Goal: Information Seeking & Learning: Learn about a topic

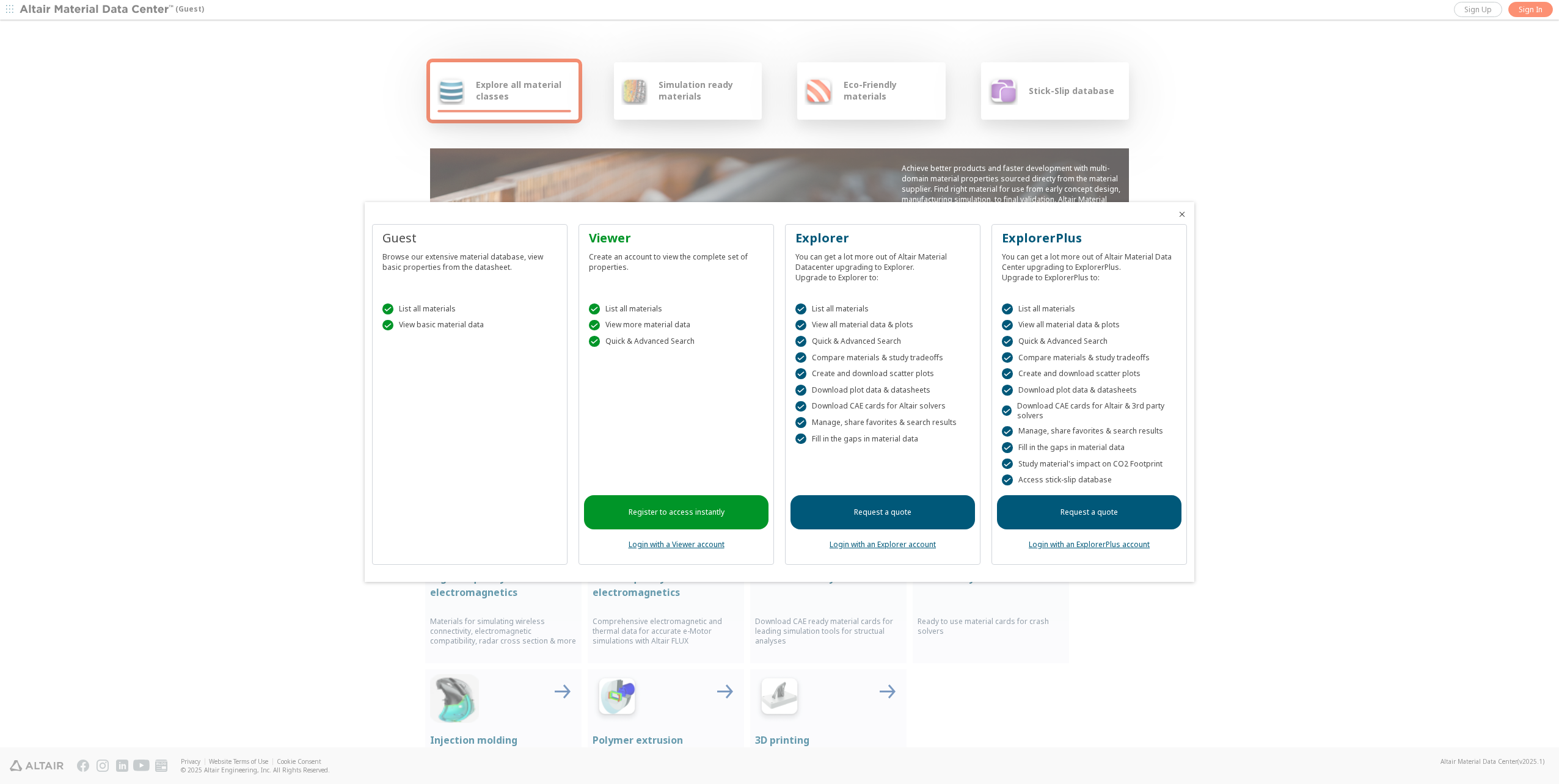
click at [1529, 18] on div at bounding box center [779, 392] width 1559 height 784
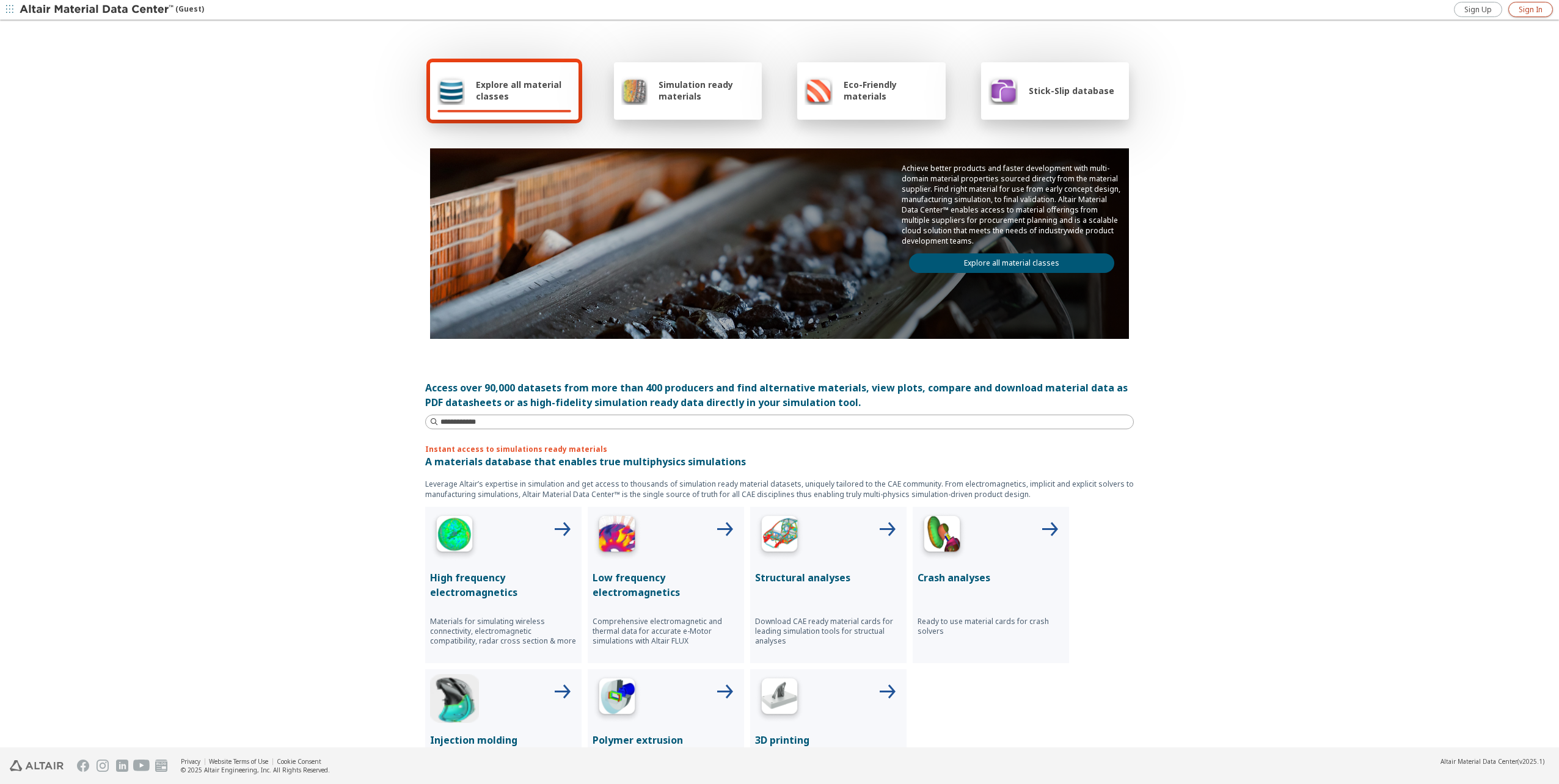
click at [1533, 12] on span "Sign In" at bounding box center [1531, 9] width 24 height 10
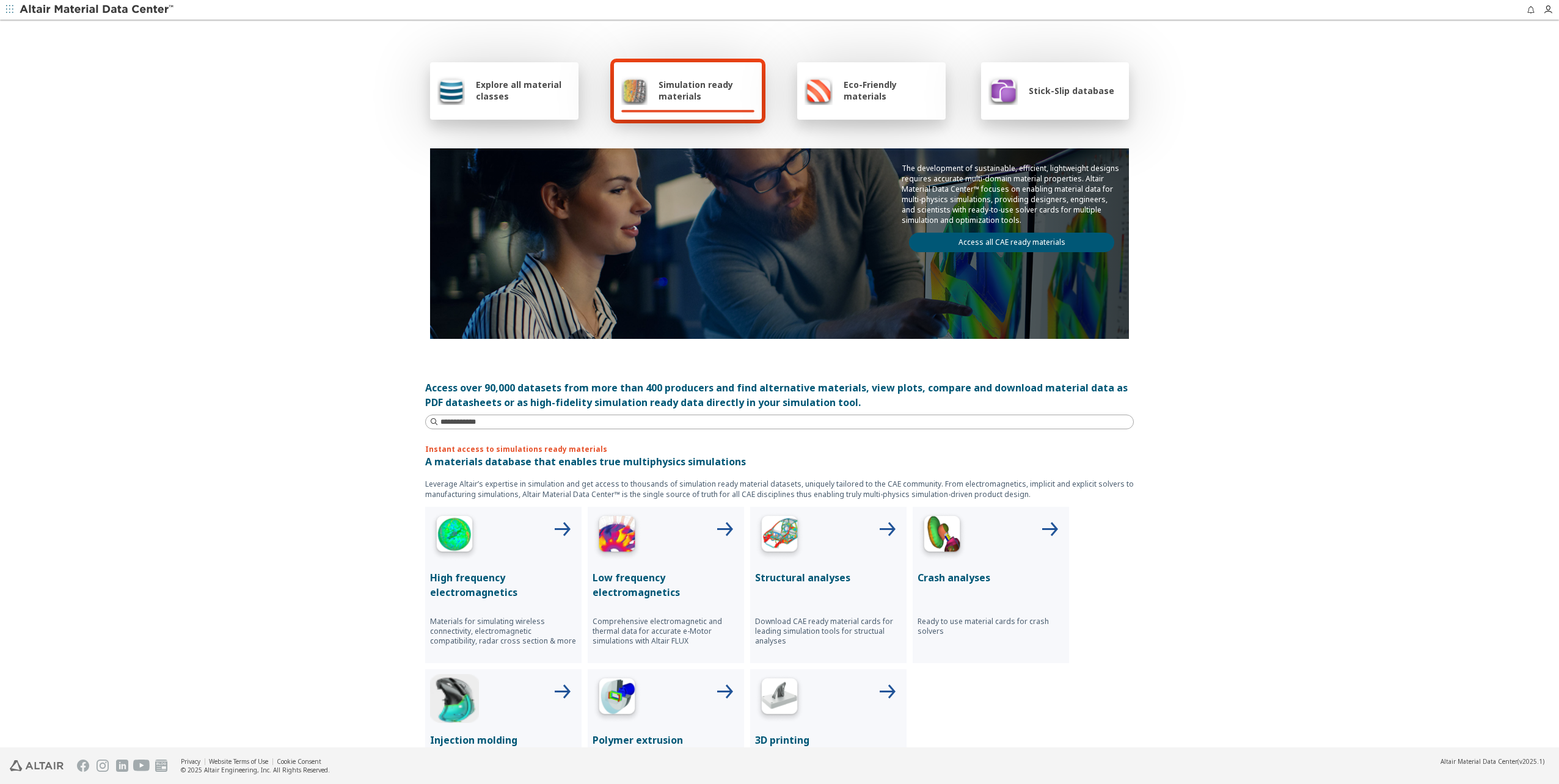
drag, startPoint x: 304, startPoint y: 239, endPoint x: 313, endPoint y: 232, distance: 11.4
click at [303, 239] on div "Explore all material classes Simulation ready materials Eco-Friendly materials …" at bounding box center [779, 384] width 1559 height 727
click at [1554, 10] on icon "button" at bounding box center [1551, 9] width 16 height 10
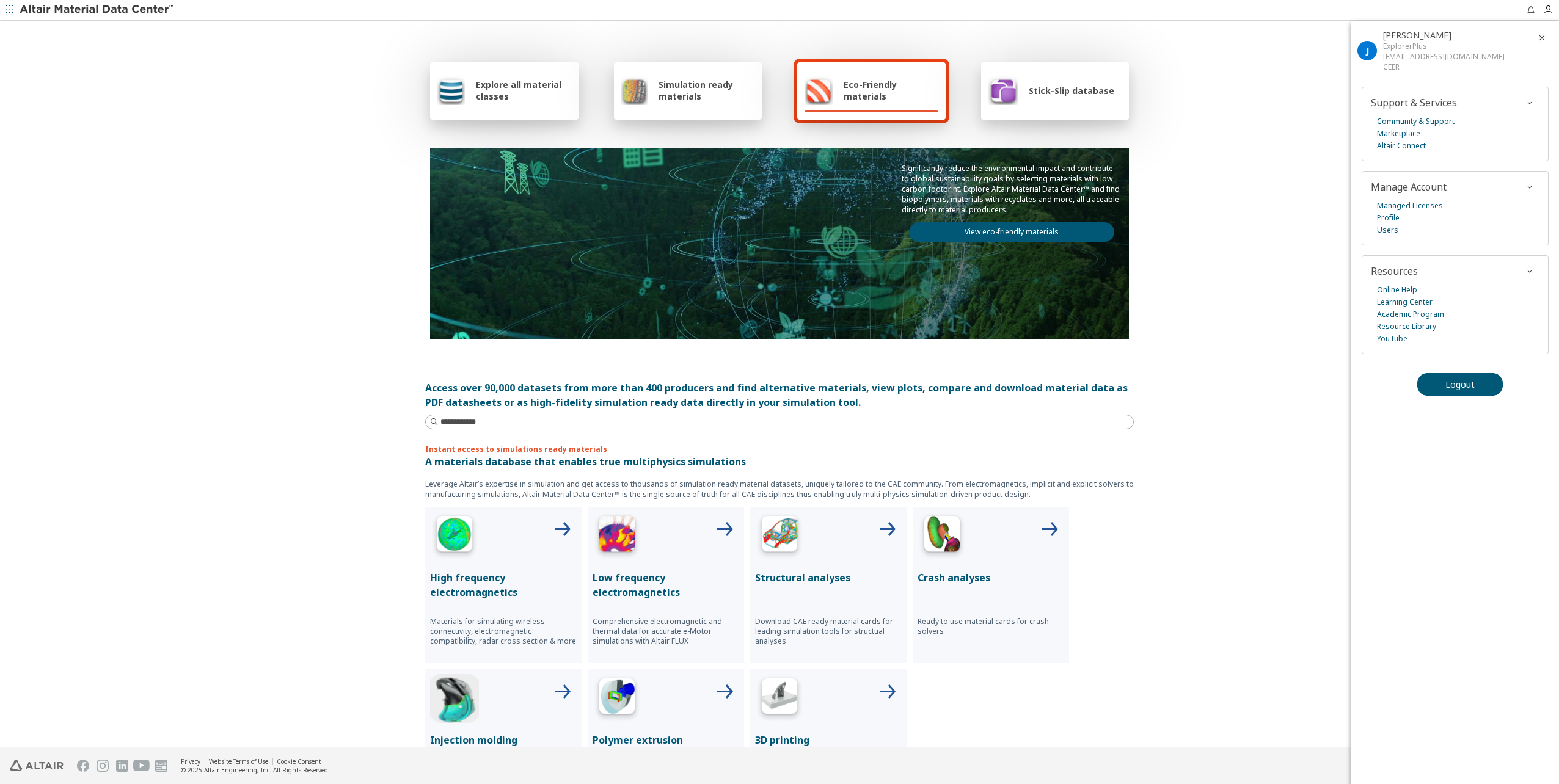
click at [1306, 166] on div "Explore all material classes Simulation ready materials Eco-Friendly materials …" at bounding box center [779, 384] width 1559 height 727
click at [309, 278] on div "Explore all material classes Simulation ready materials Eco-Friendly materials …" at bounding box center [779, 384] width 1559 height 727
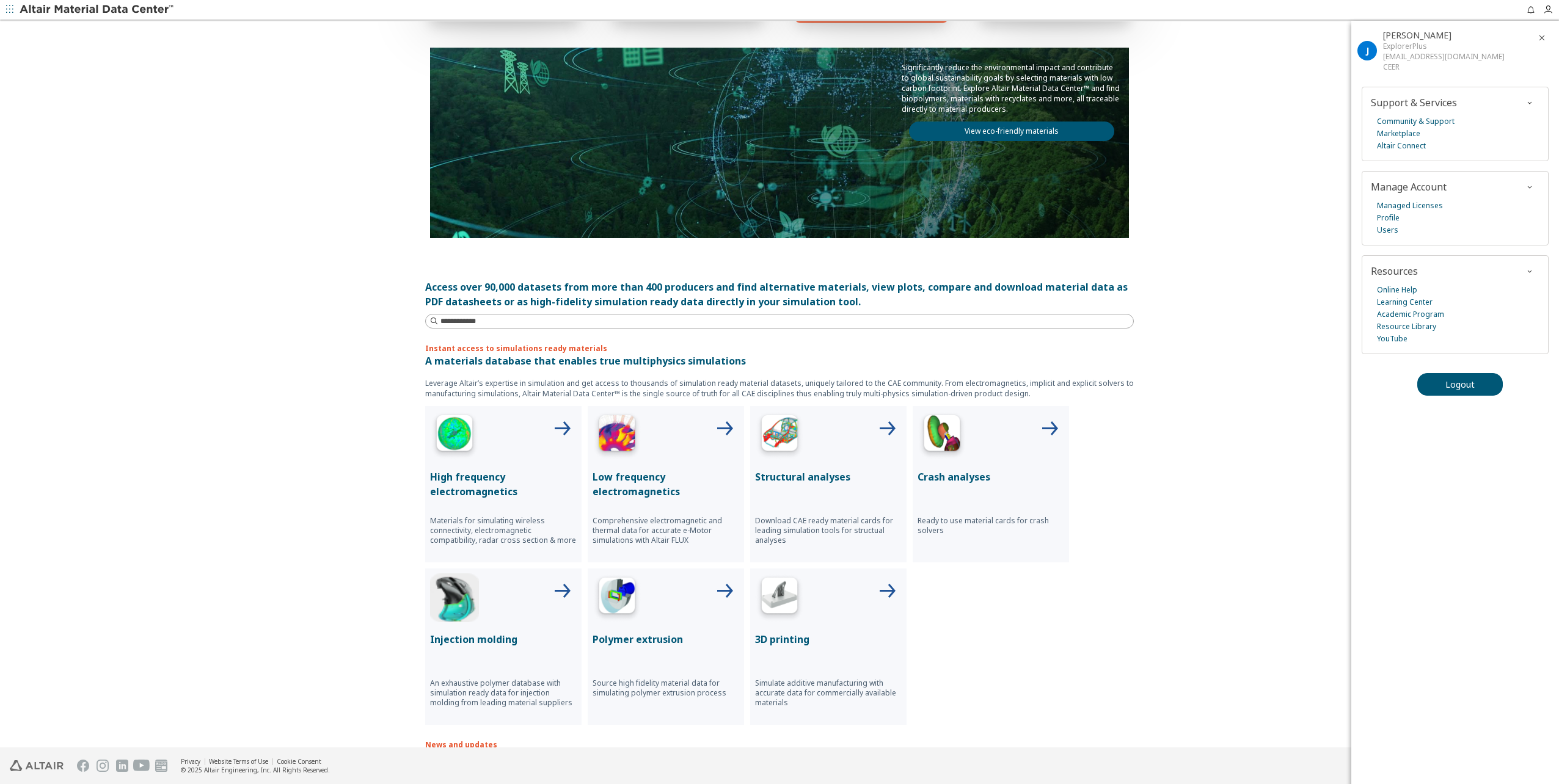
scroll to position [184, 0]
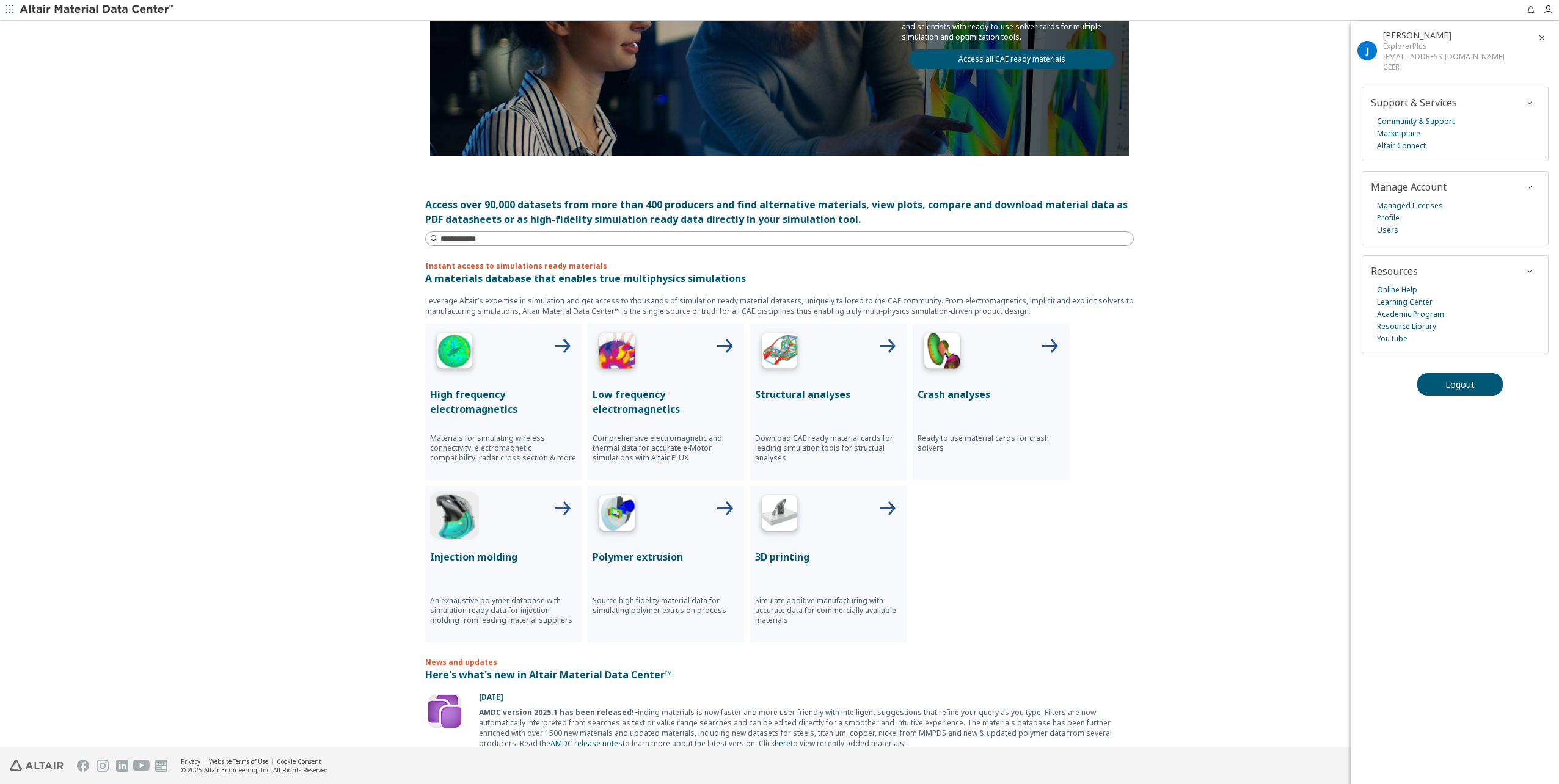
drag, startPoint x: 299, startPoint y: 324, endPoint x: 308, endPoint y: 320, distance: 9.8
click at [299, 324] on div "Explore all material classes Simulation ready materials Eco-Friendly materials …" at bounding box center [779, 201] width 1559 height 727
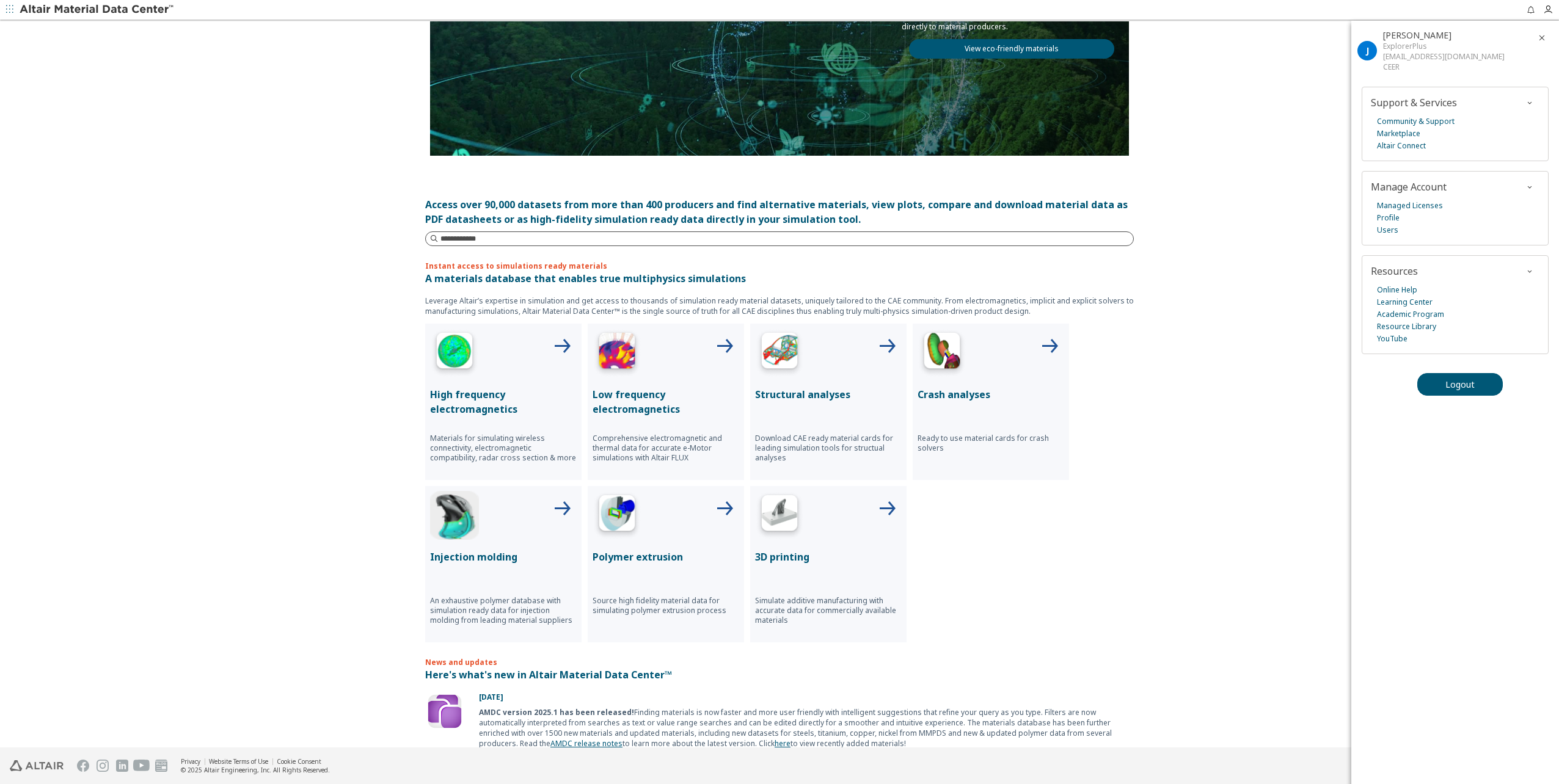
click at [561, 239] on input at bounding box center [786, 239] width 693 height 12
type input "****"
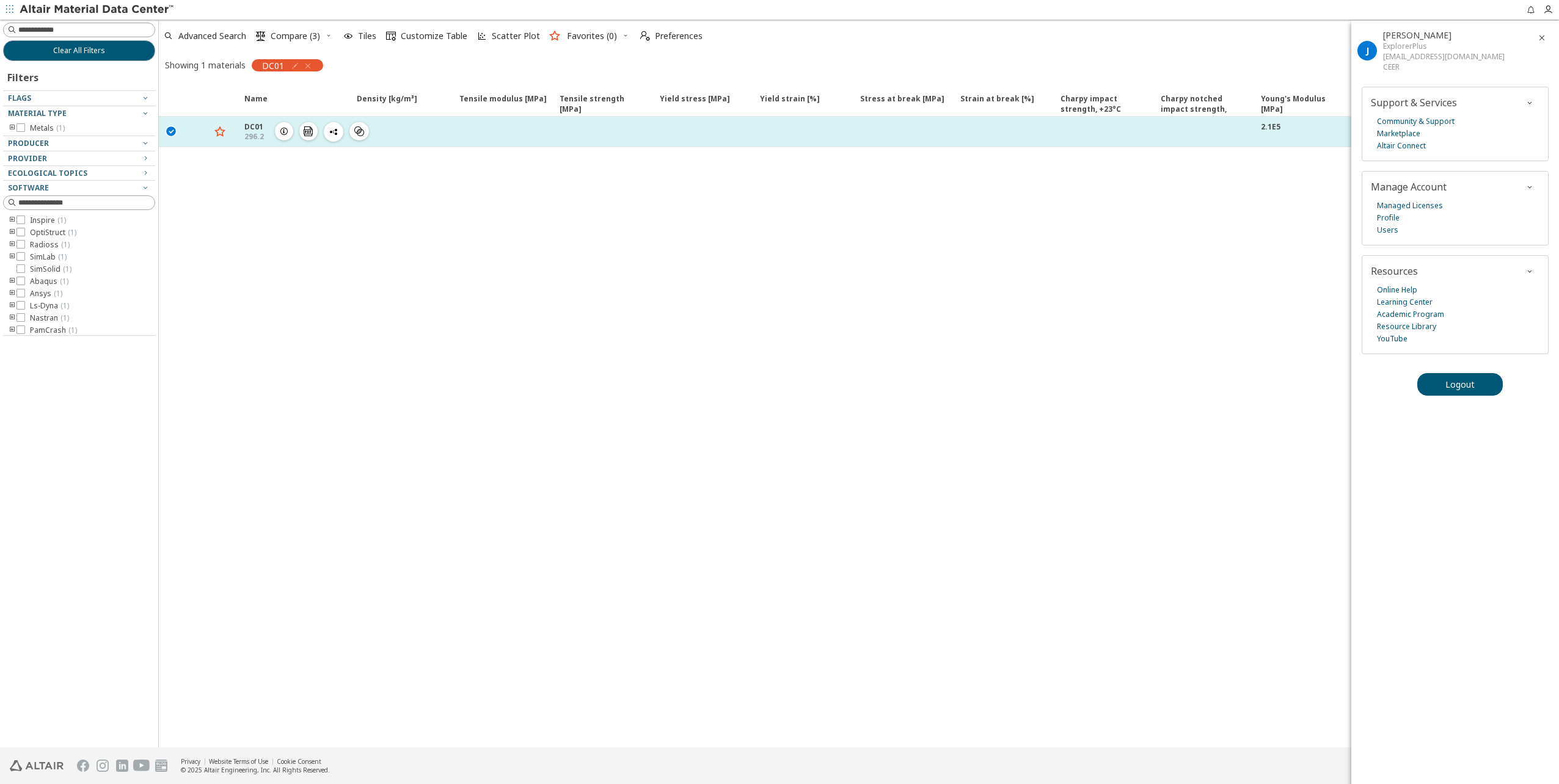
click at [257, 136] on div "296.2" at bounding box center [254, 137] width 20 height 10
click at [224, 131] on icon "button" at bounding box center [220, 131] width 14 height 15
click at [215, 133] on icon "button" at bounding box center [220, 131] width 14 height 15
click at [256, 130] on div "DC01" at bounding box center [254, 127] width 20 height 11
click at [267, 132] on div "DC01 296.2  " at bounding box center [297, 132] width 105 height 20
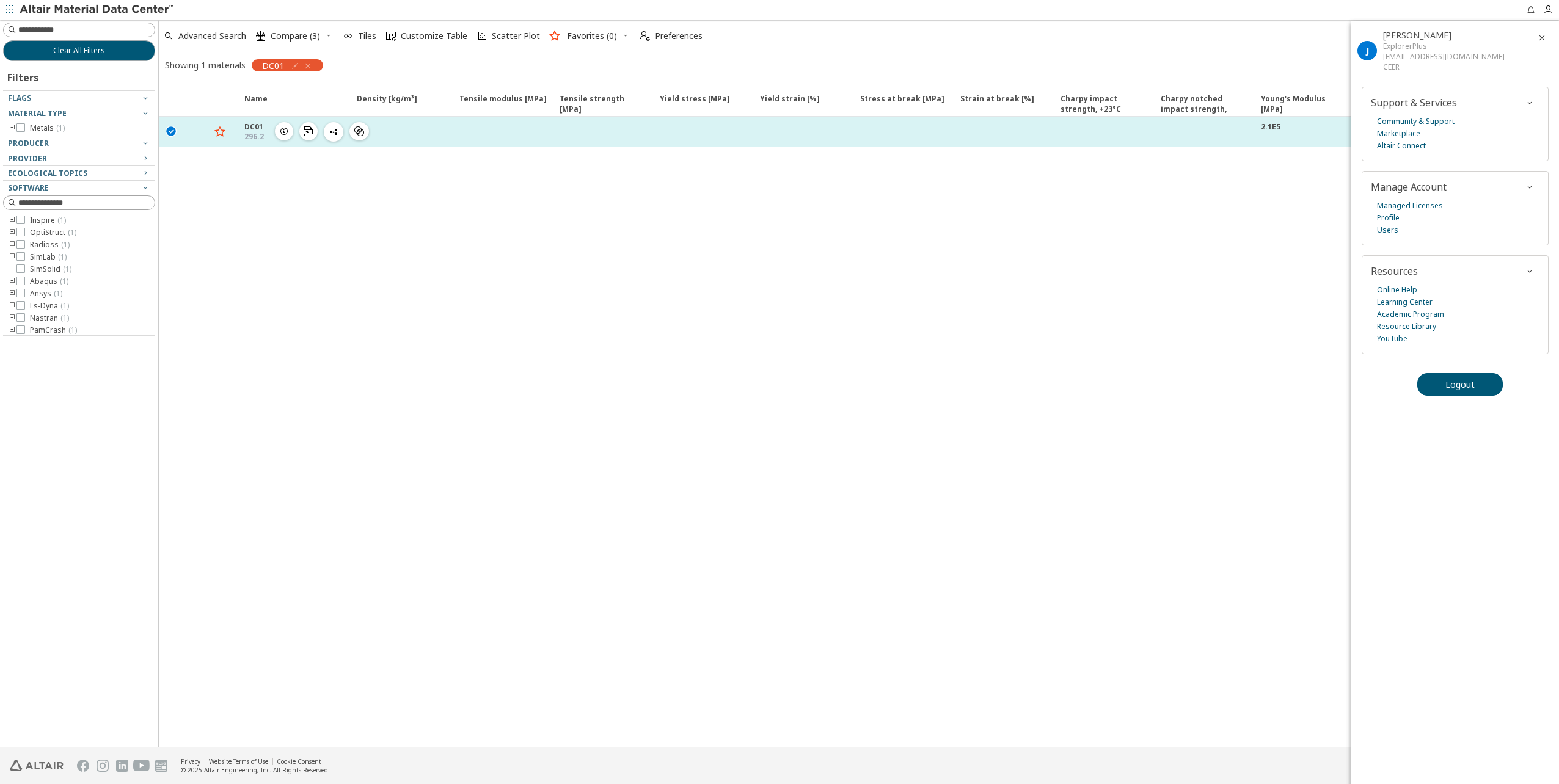
click at [267, 132] on div "DC01 296.2  " at bounding box center [297, 132] width 105 height 20
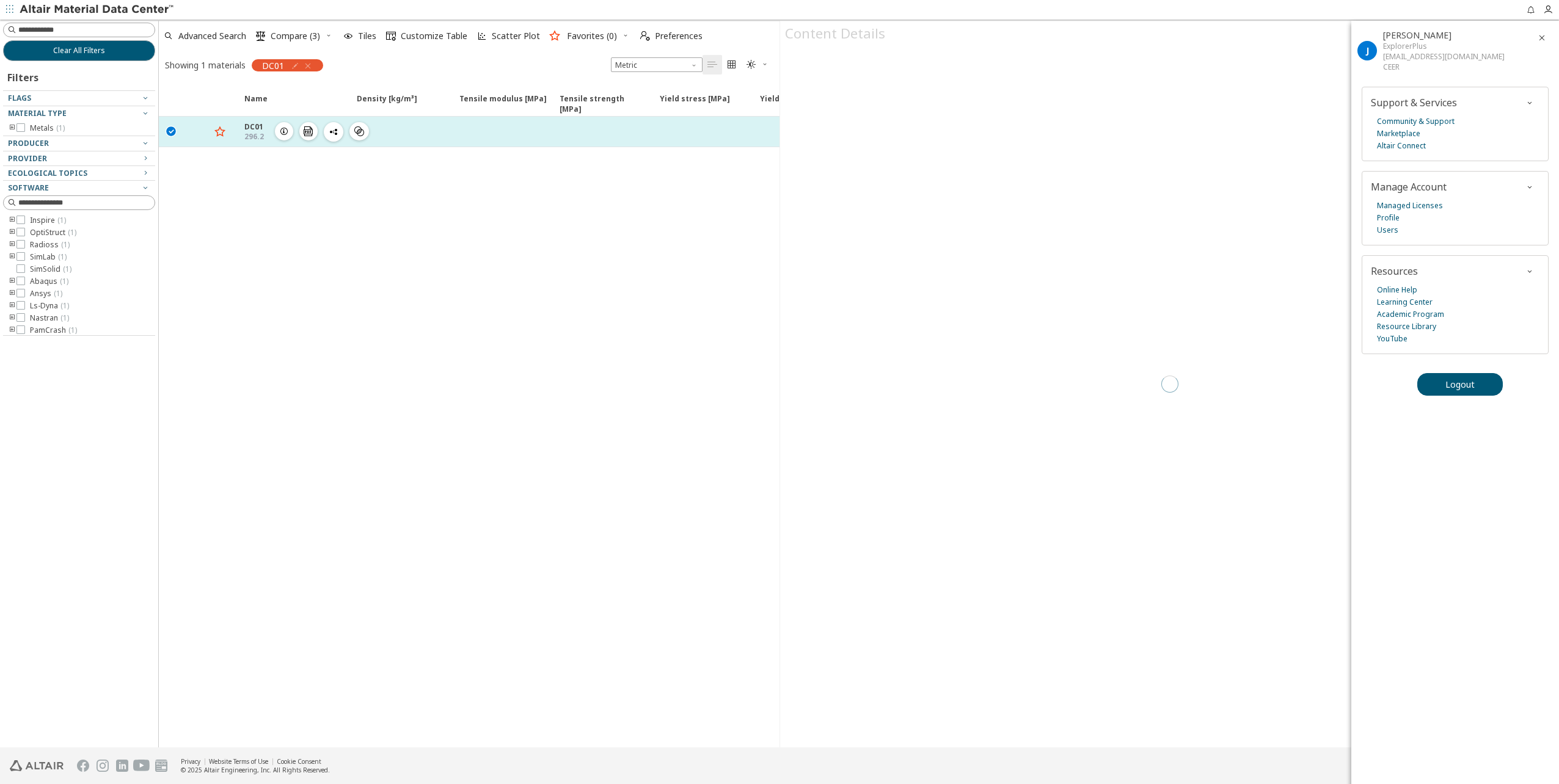
click at [280, 131] on icon "button" at bounding box center [284, 131] width 10 height 10
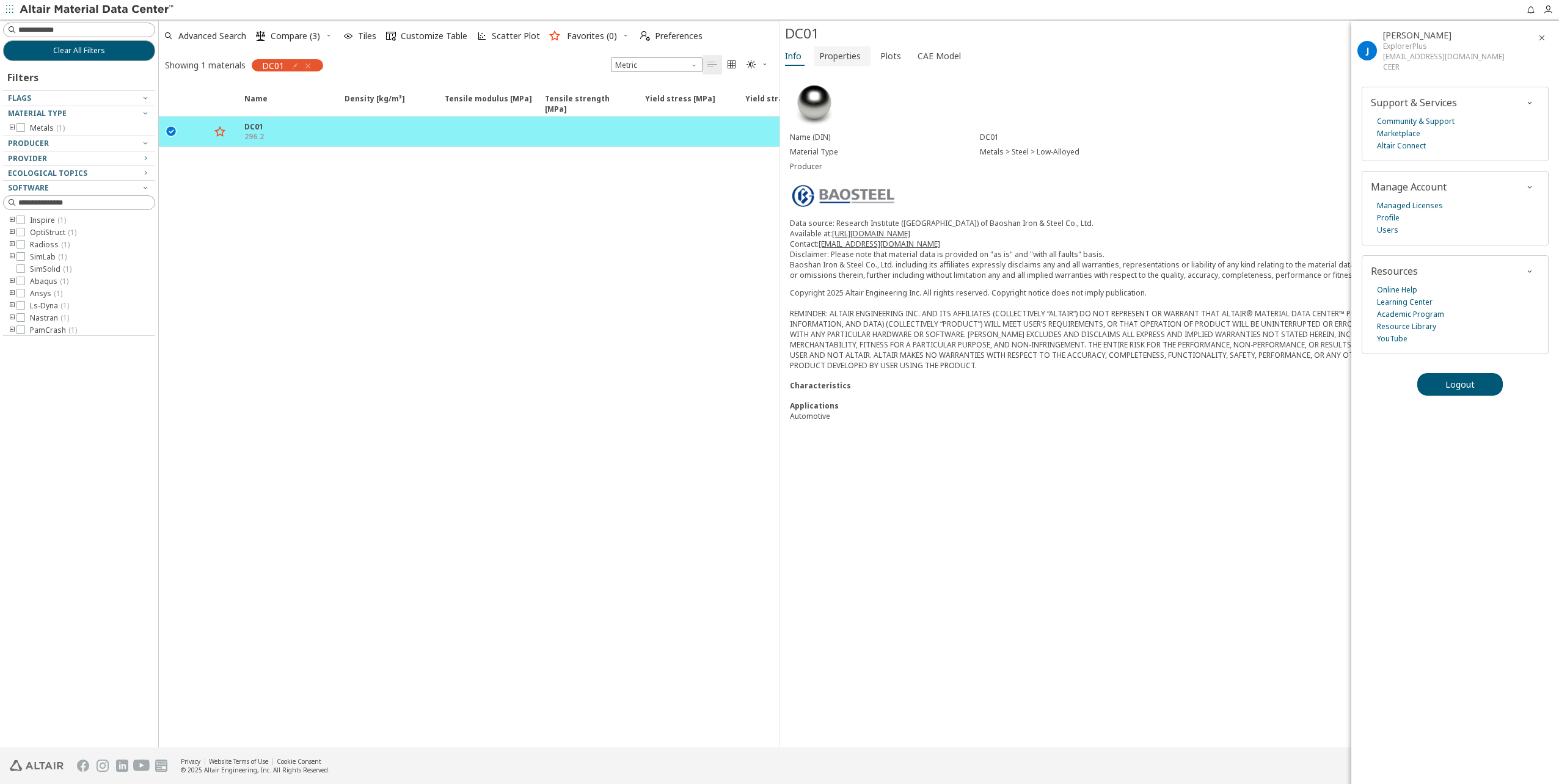
click at [837, 63] on span "Properties" at bounding box center [840, 57] width 41 height 20
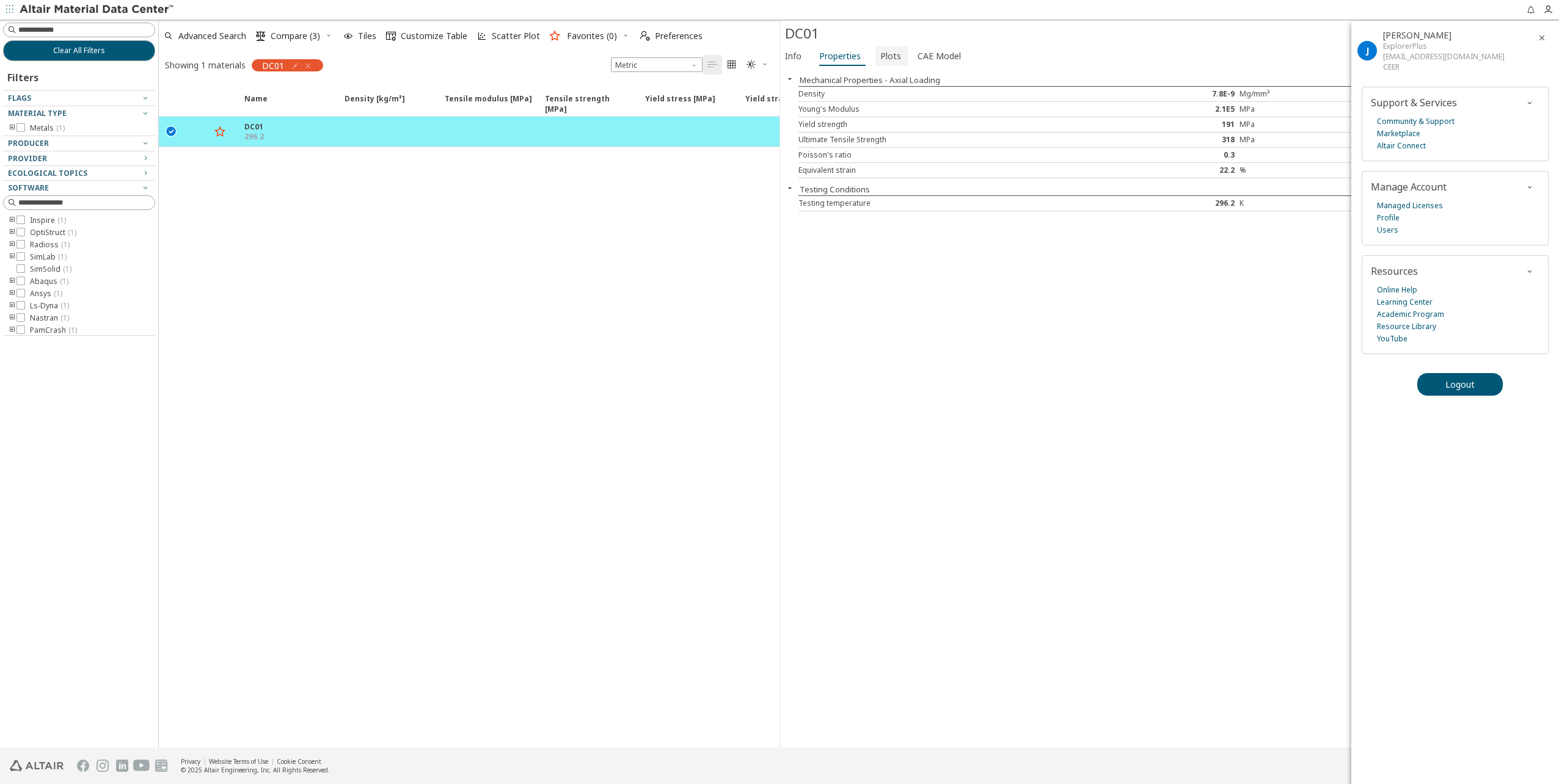
click at [892, 63] on span "Plots" at bounding box center [891, 57] width 21 height 20
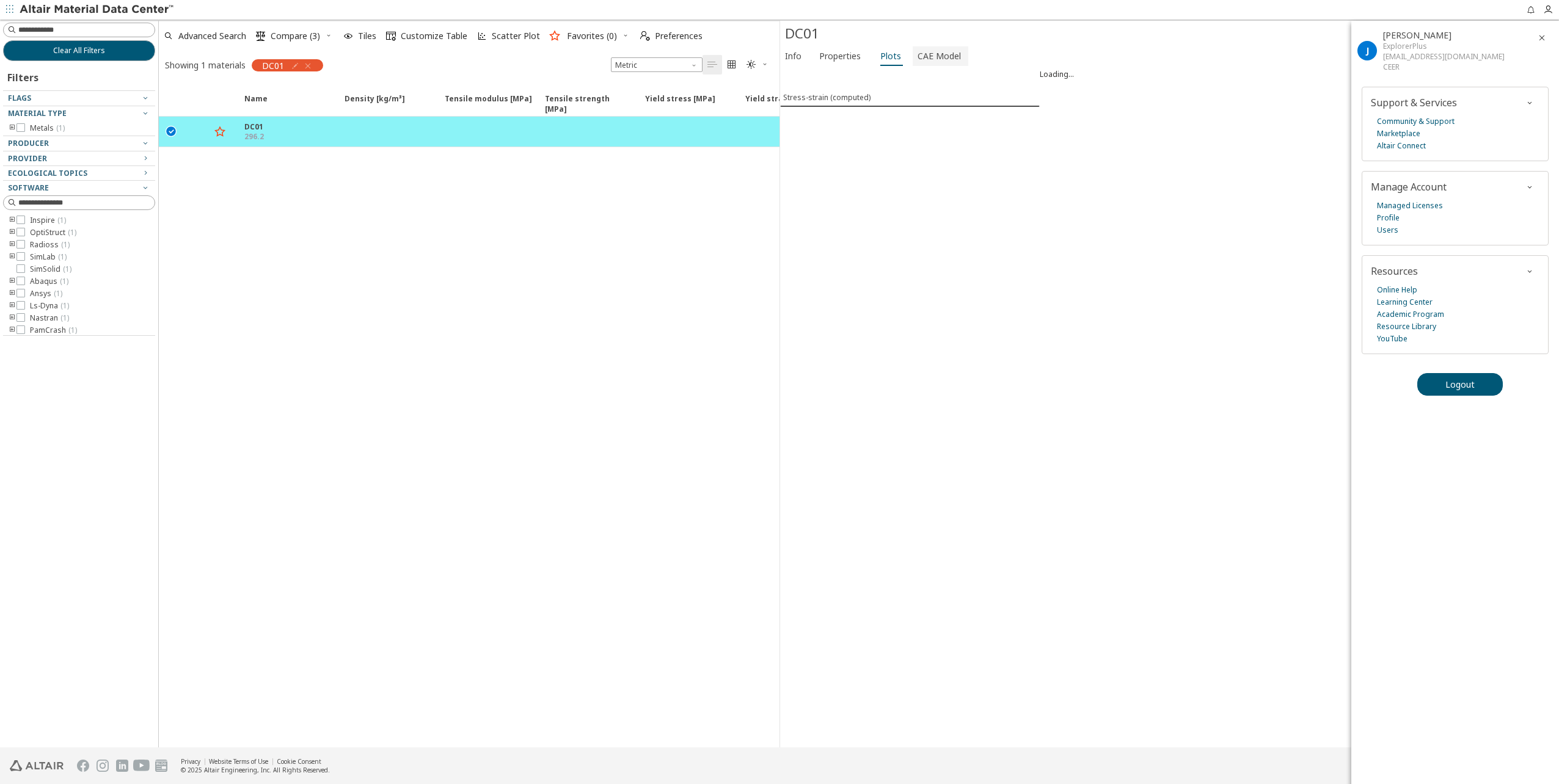
click at [930, 57] on span "CAE Model" at bounding box center [939, 57] width 43 height 20
click at [876, 101] on span "Software" at bounding box center [846, 105] width 122 height 14
click at [833, 224] on span "Ls-Dyna" at bounding box center [846, 222] width 113 height 9
click at [1058, 107] on span "N mm s Mg" at bounding box center [1109, 105] width 122 height 14
click at [1111, 171] on button "IPS Std (in lb lbf s)" at bounding box center [1109, 178] width 122 height 14
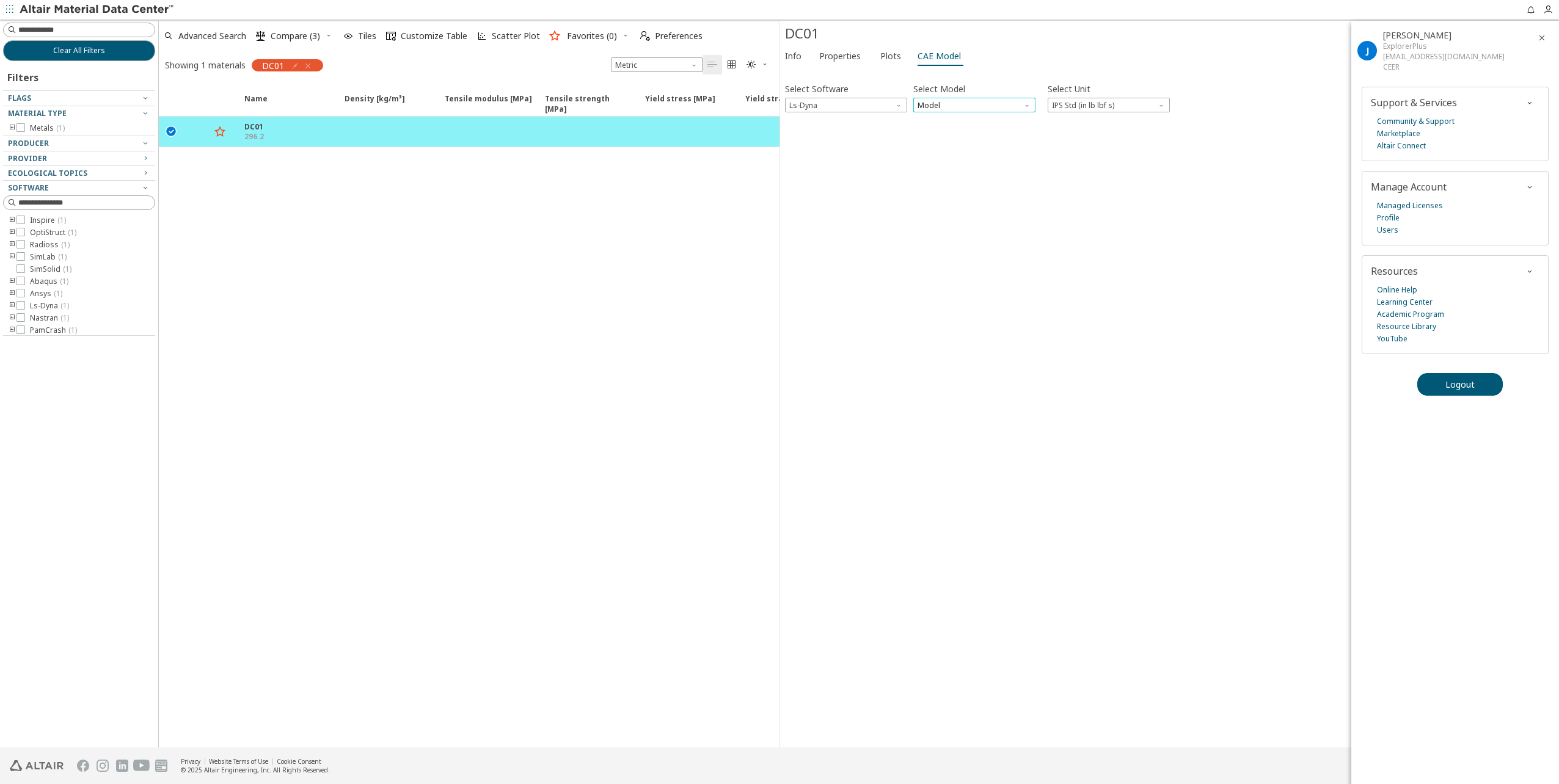
click at [1004, 111] on span "Model" at bounding box center [975, 105] width 122 height 14
click at [989, 137] on span "Mat24" at bounding box center [974, 135] width 113 height 9
click at [793, 130] on icon "button" at bounding box center [794, 130] width 10 height 10
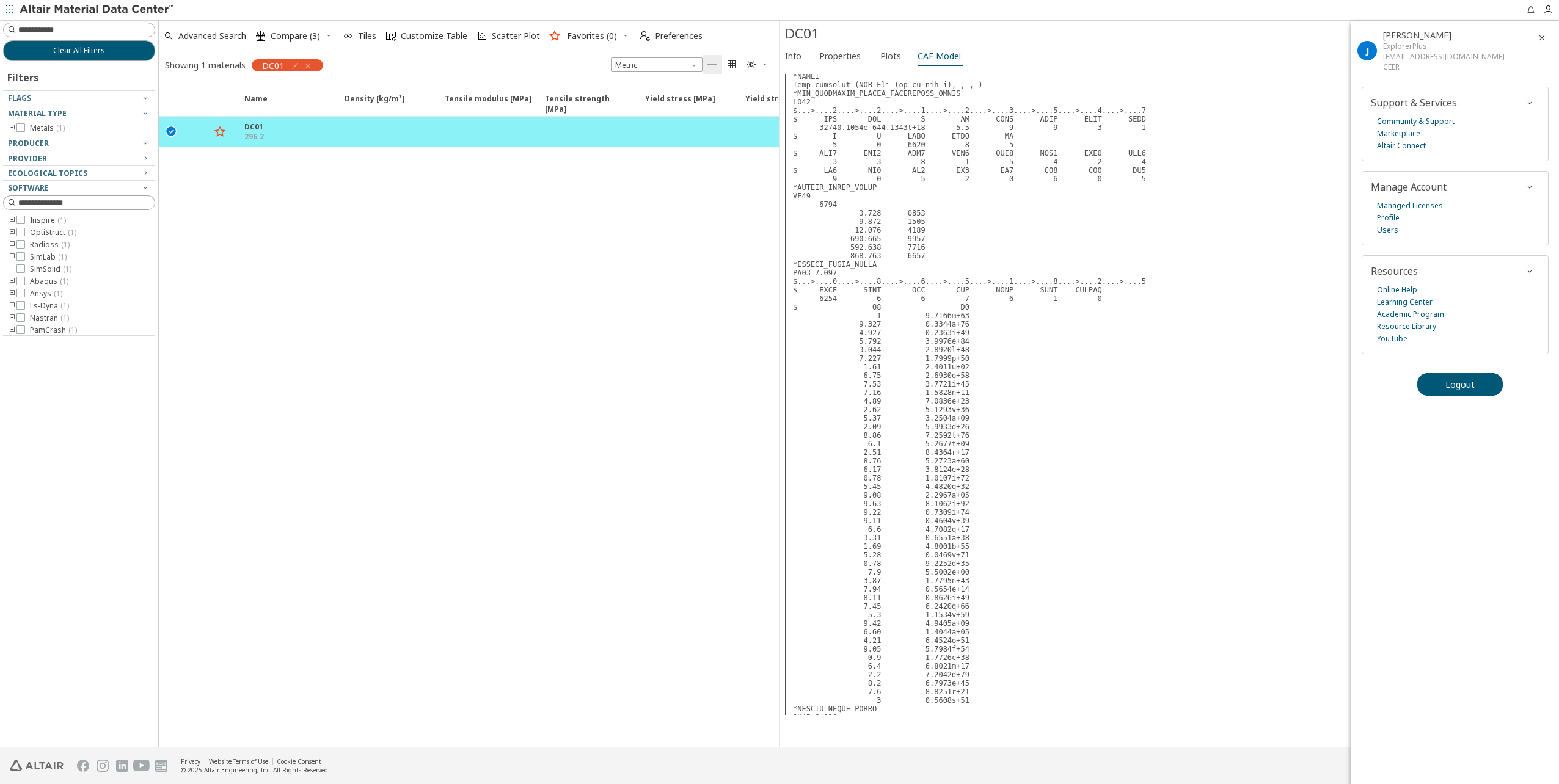
scroll to position [672, 0]
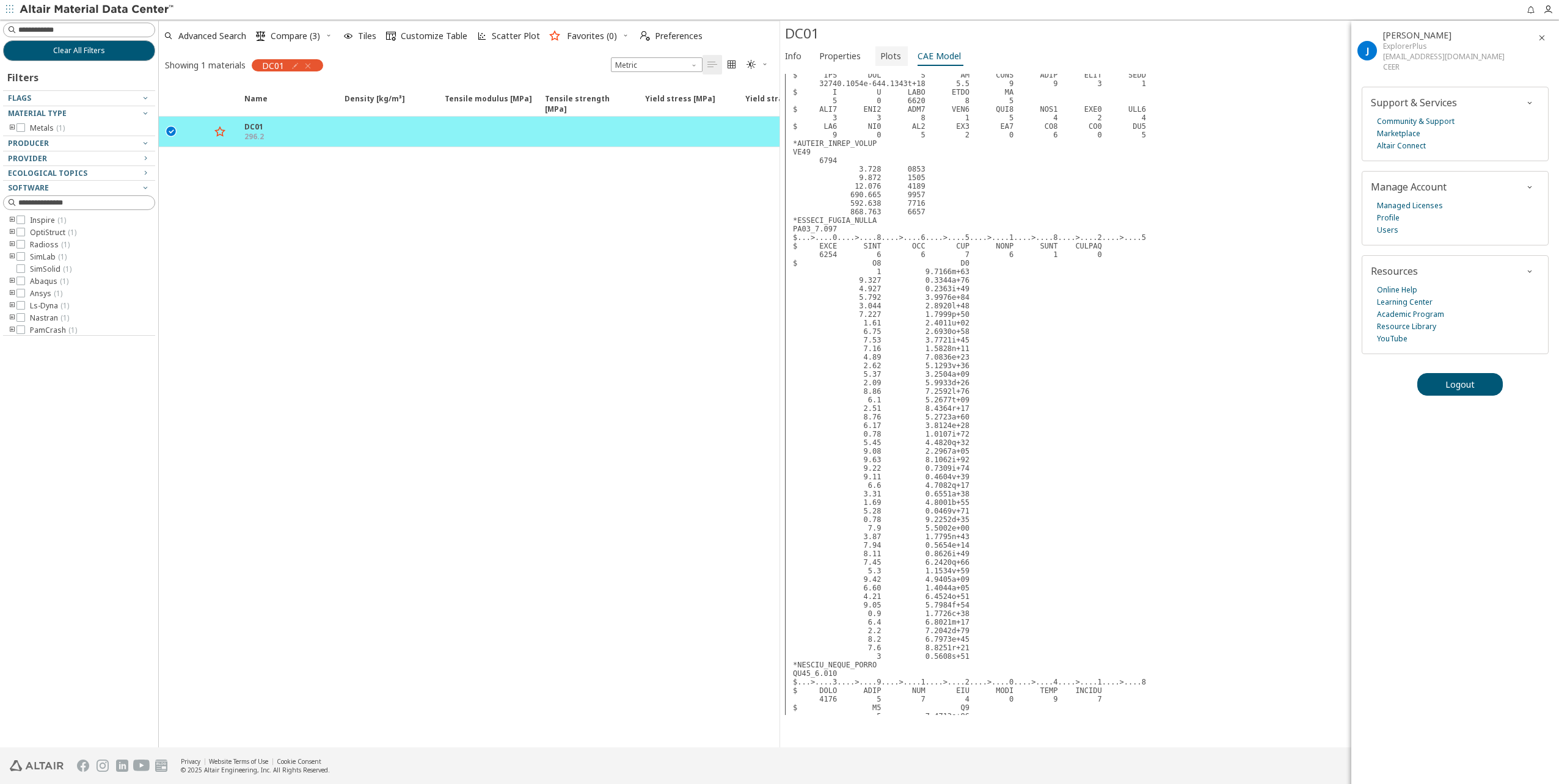
click at [886, 59] on span "Plots" at bounding box center [891, 57] width 21 height 20
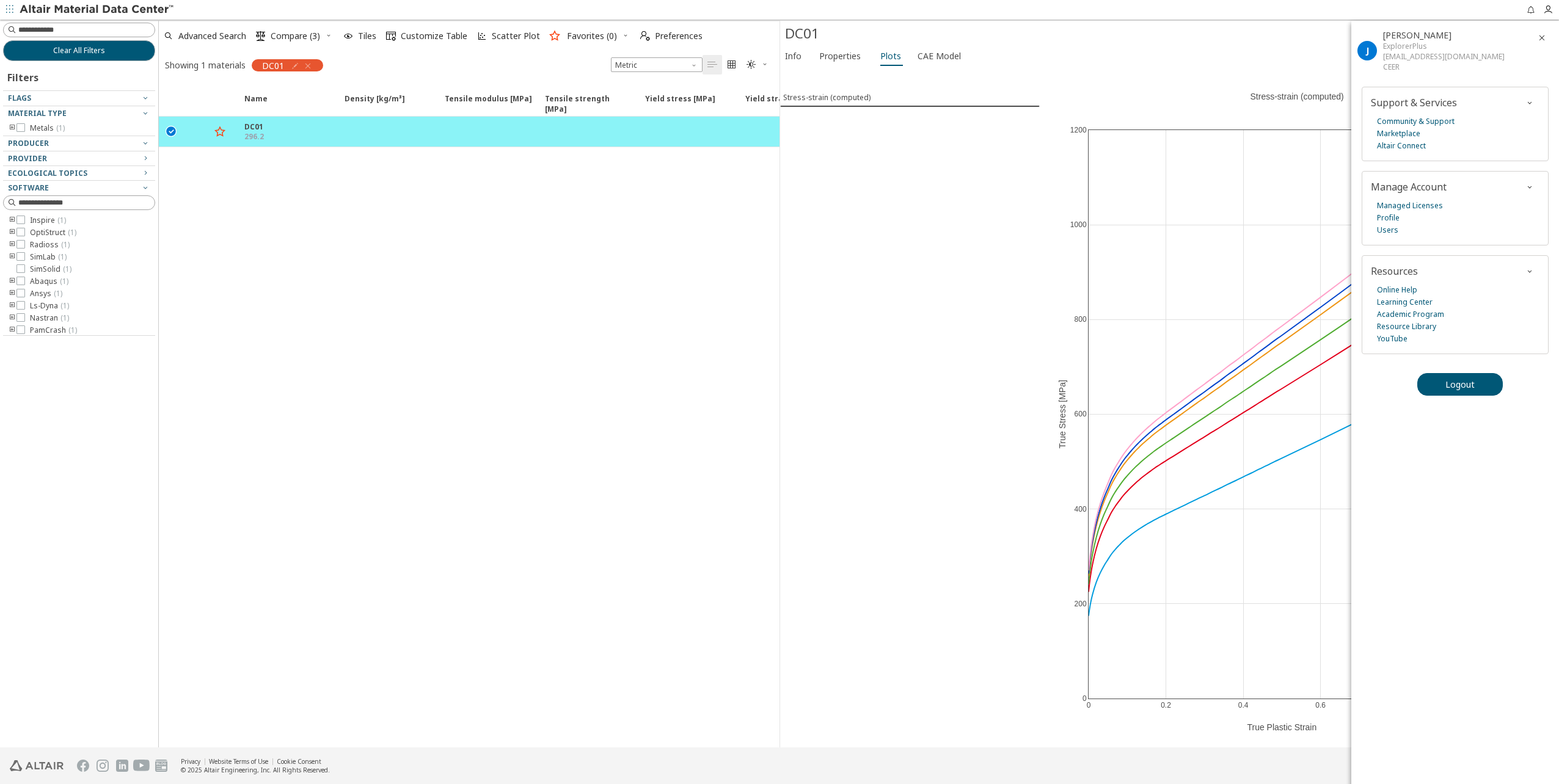
drag, startPoint x: 664, startPoint y: 366, endPoint x: 973, endPoint y: 166, distance: 368.1
click at [664, 366] on div "Name Density [kg/m³] Density [kg/m³] ISO 1183 Tensile modulus [MPa] Tensile mod…" at bounding box center [469, 415] width 621 height 664
click at [1553, 10] on icon "button" at bounding box center [1551, 9] width 16 height 10
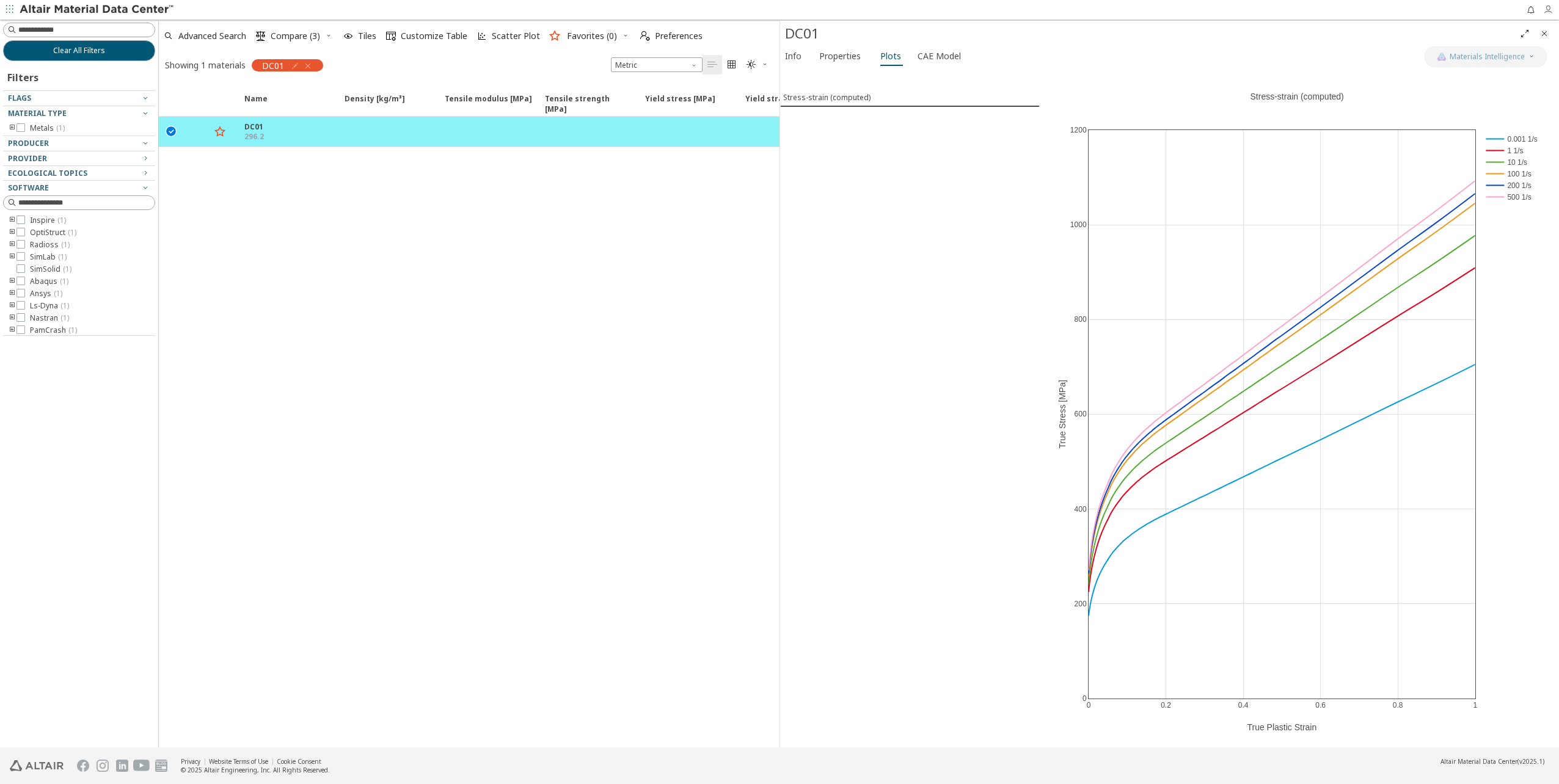
click at [1548, 14] on icon "button" at bounding box center [1548, 9] width 10 height 10
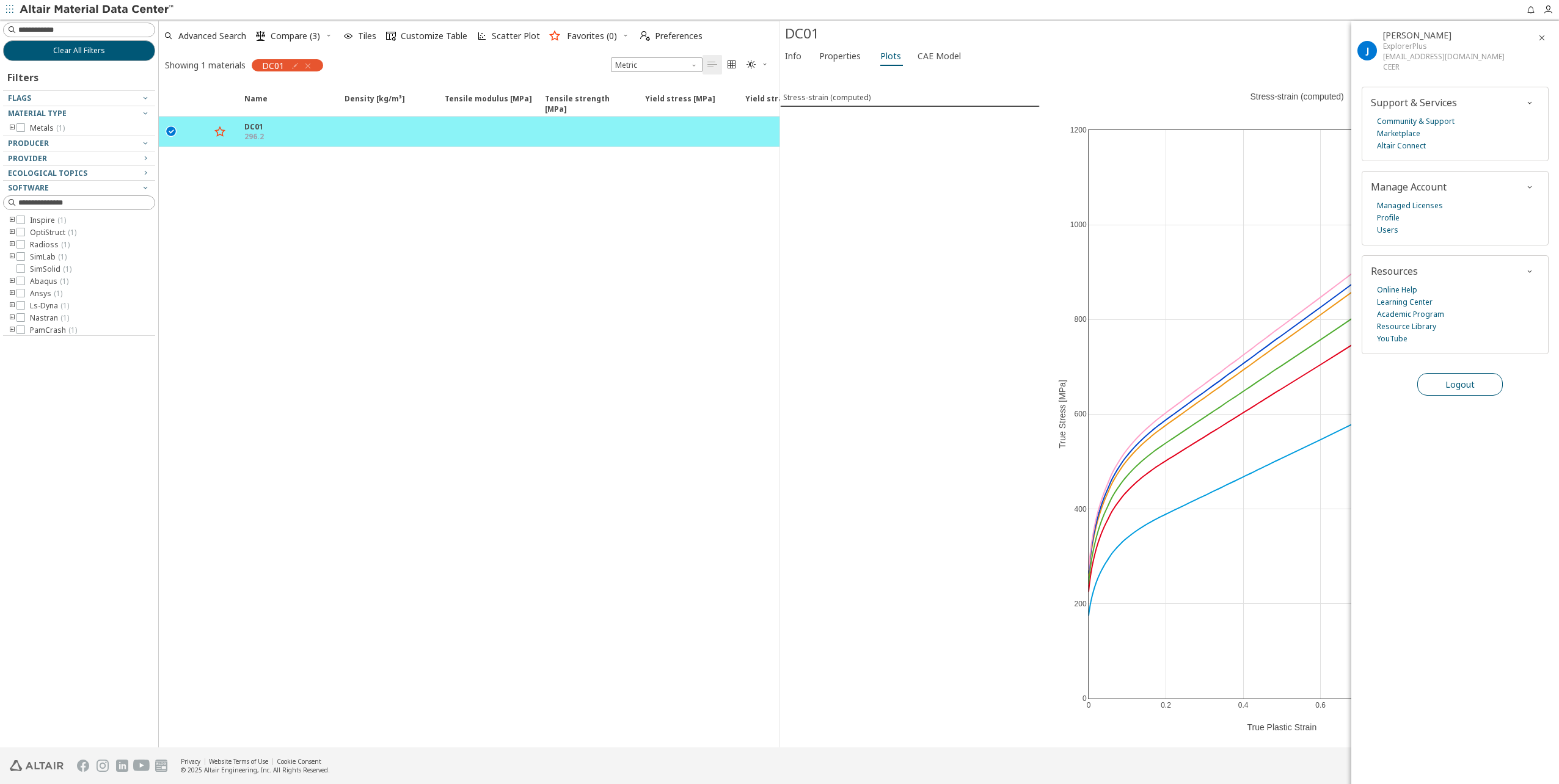
click at [1466, 381] on span "Logout" at bounding box center [1460, 385] width 30 height 12
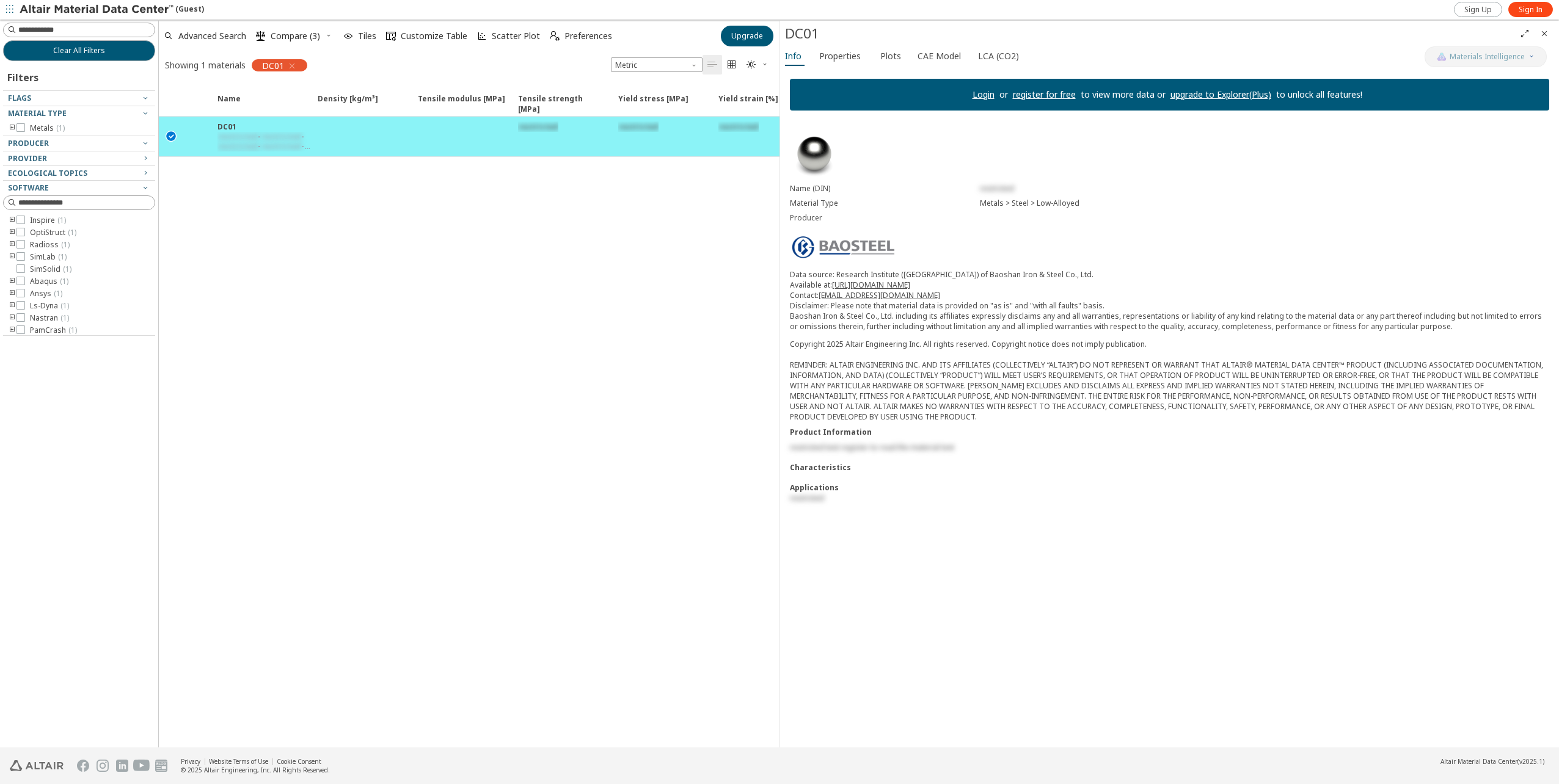
click at [664, 253] on div "Name Density [kg/m³] Density [kg/m³] ISO 1183 Tensile modulus [MPa] Tensile mod…" at bounding box center [469, 415] width 621 height 664
